Goal: Information Seeking & Learning: Understand process/instructions

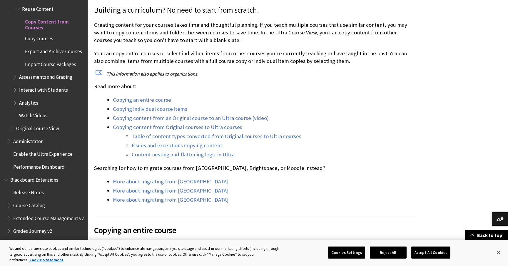
scroll to position [158, 0]
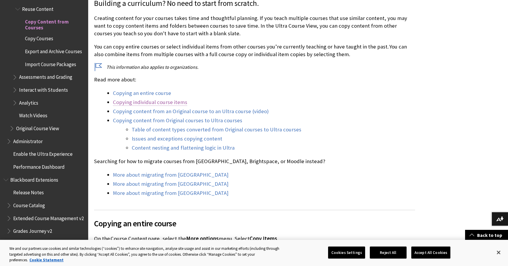
click at [161, 103] on link "Copying individual course items" at bounding box center [150, 102] width 74 height 7
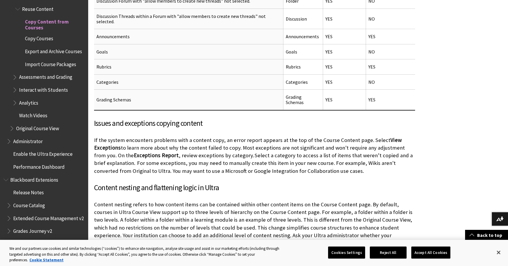
scroll to position [2540, 0]
click at [51, 59] on span "Import Course Packages" at bounding box center [50, 63] width 51 height 8
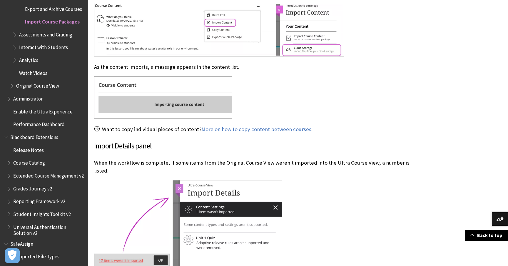
scroll to position [355, 0]
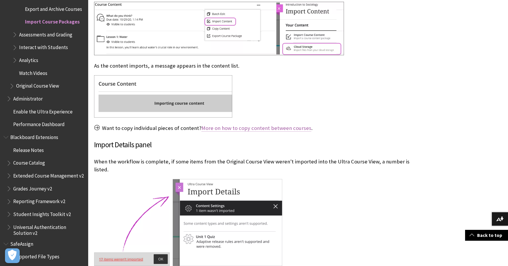
click at [276, 128] on link "More on how to copy content between courses" at bounding box center [257, 128] width 110 height 7
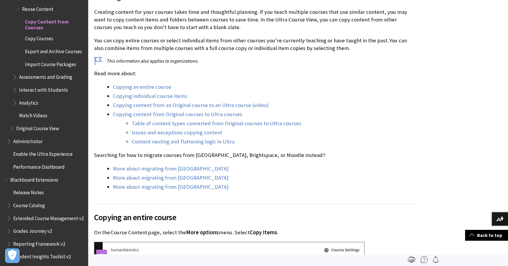
scroll to position [164, 0]
click at [150, 98] on link "Copying individual course items" at bounding box center [150, 96] width 74 height 7
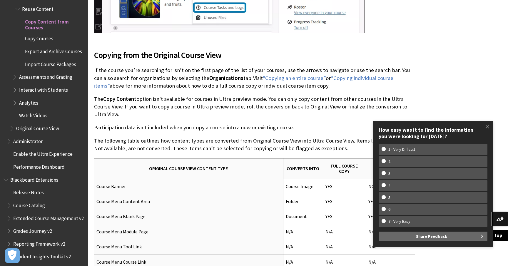
scroll to position [1902, 0]
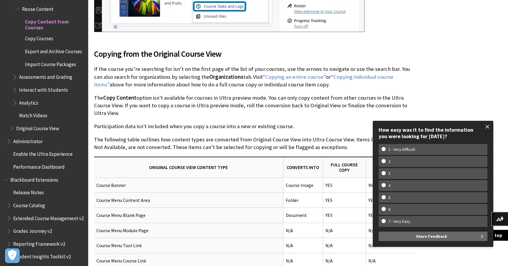
click at [487, 127] on span at bounding box center [488, 127] width 12 height 12
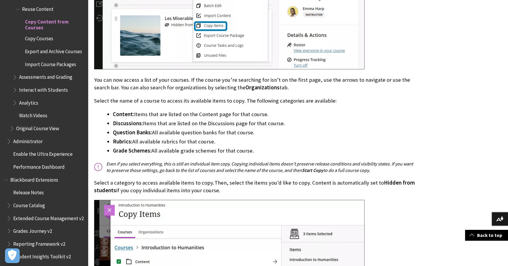
scroll to position [1357, 0]
